Goal: Find specific page/section

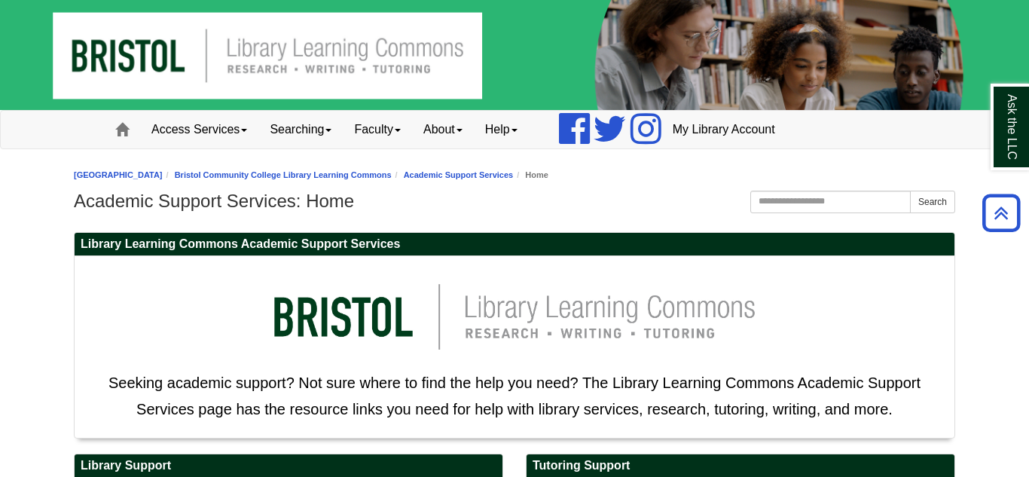
scroll to position [455, 0]
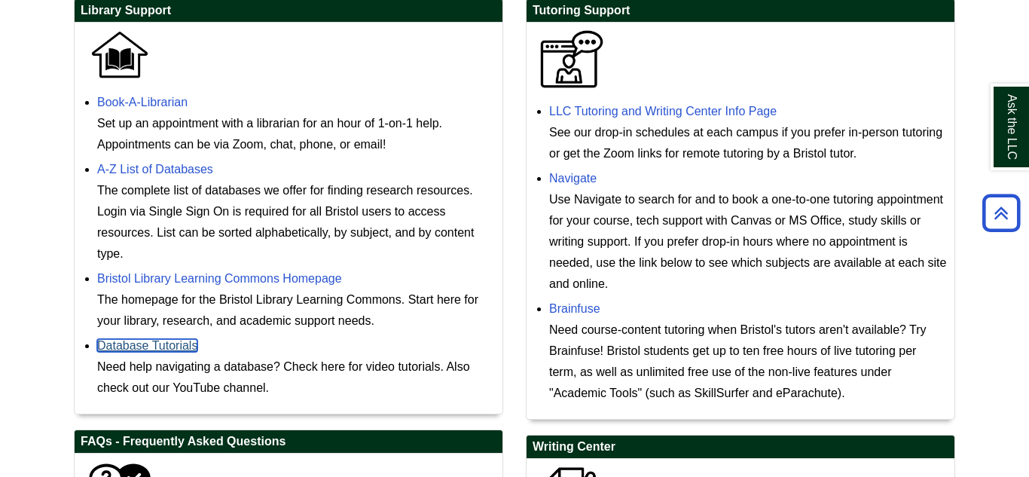
click at [143, 343] on link "Database Tutorials" at bounding box center [147, 345] width 100 height 13
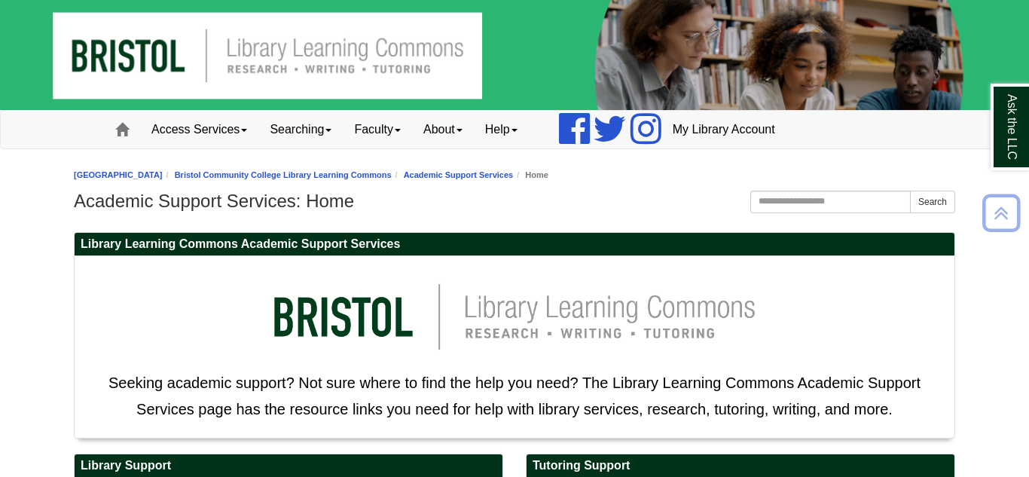
scroll to position [455, 0]
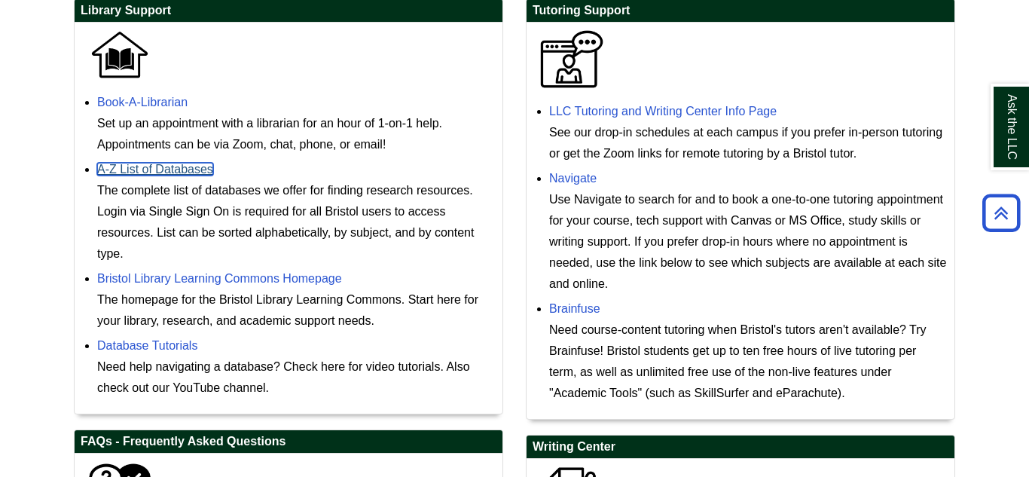
click at [201, 174] on link "A-Z List of Databases" at bounding box center [155, 169] width 116 height 13
